Goal: Find specific page/section: Find specific page/section

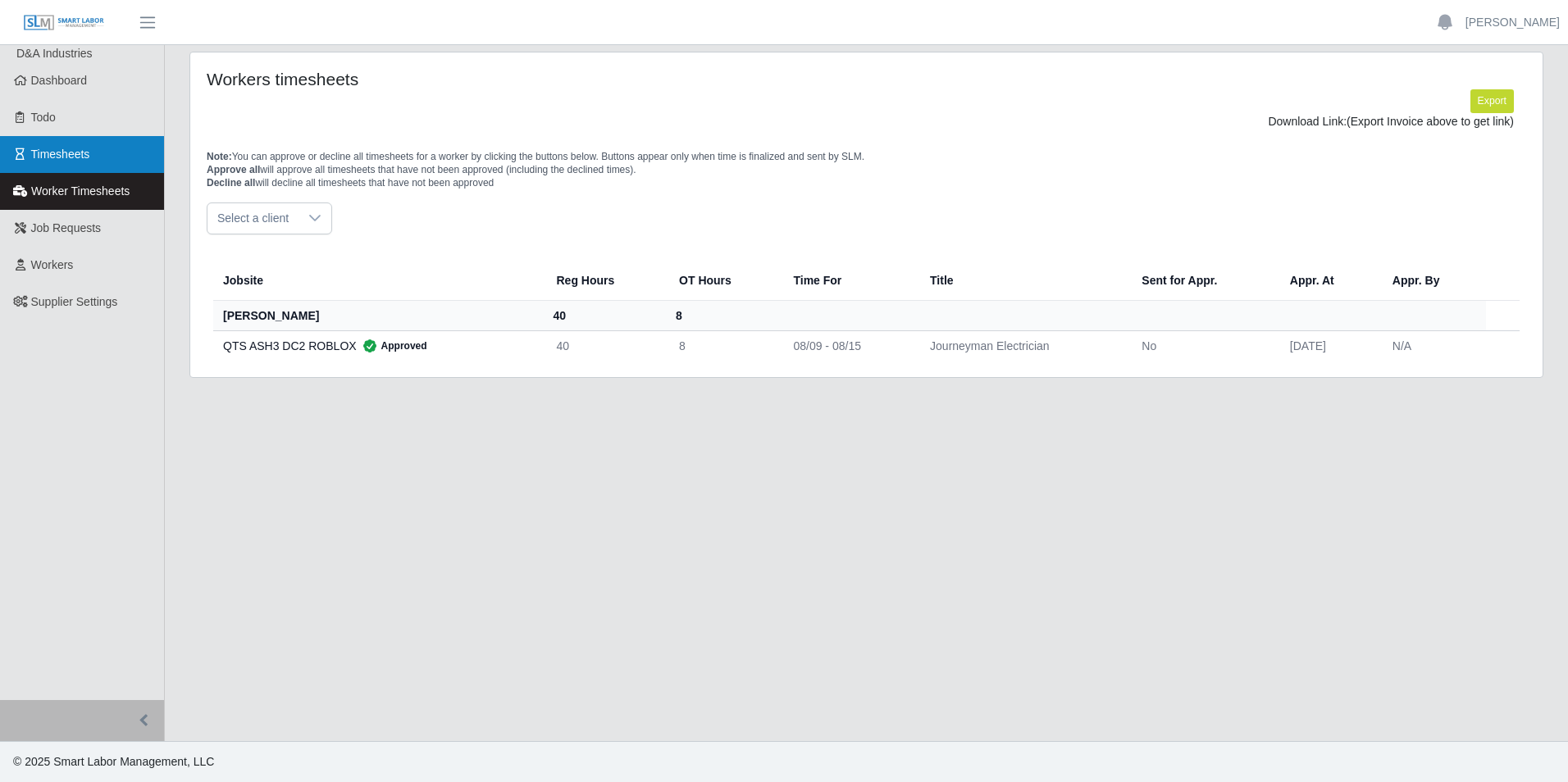
click at [116, 161] on link "Timesheets" at bounding box center [82, 154] width 164 height 36
click at [103, 150] on link "Timesheets" at bounding box center [82, 154] width 164 height 36
